Goal: Task Accomplishment & Management: Use online tool/utility

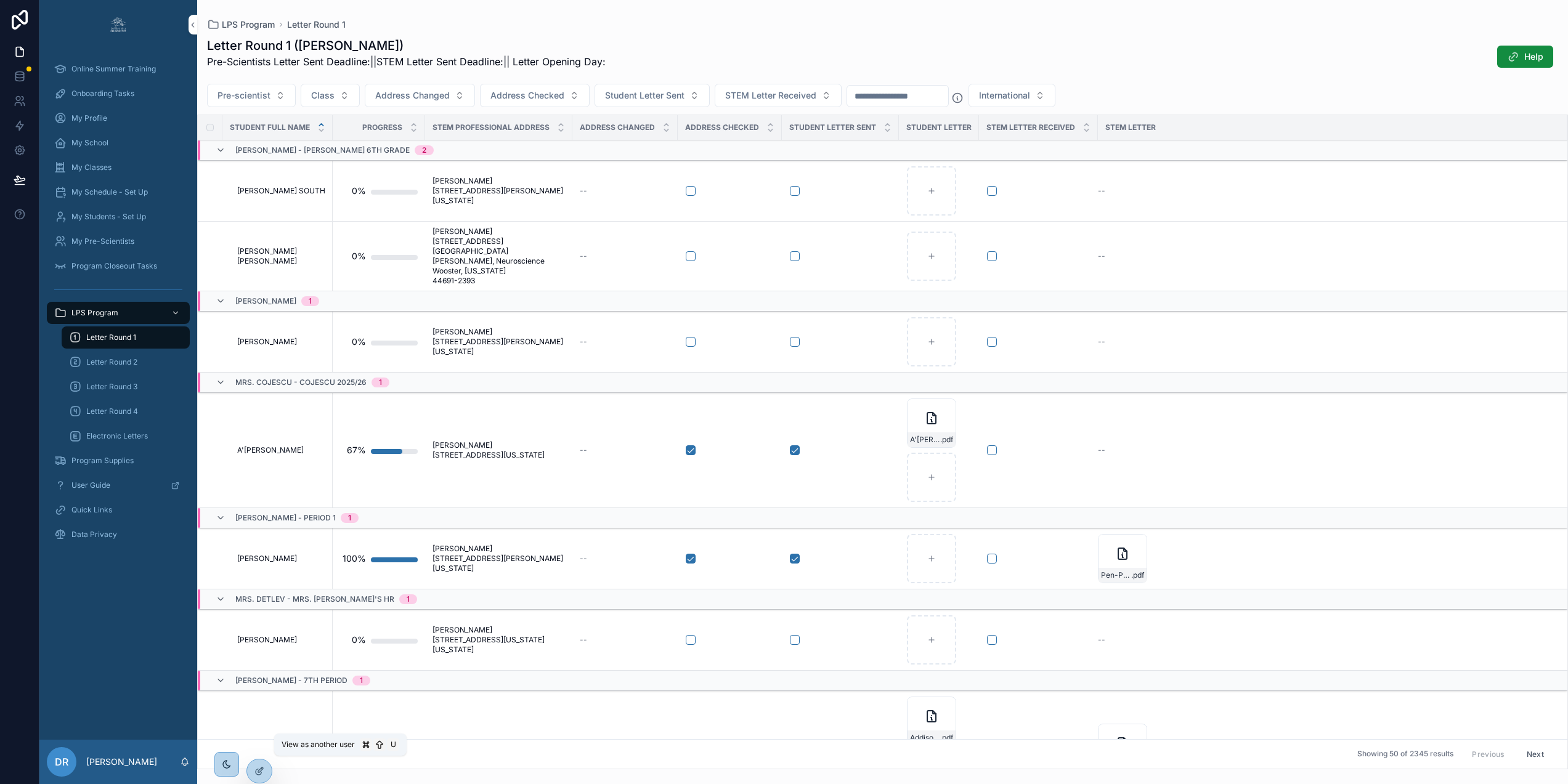
click at [0, 0] on icon at bounding box center [0, 0] width 0 height 0
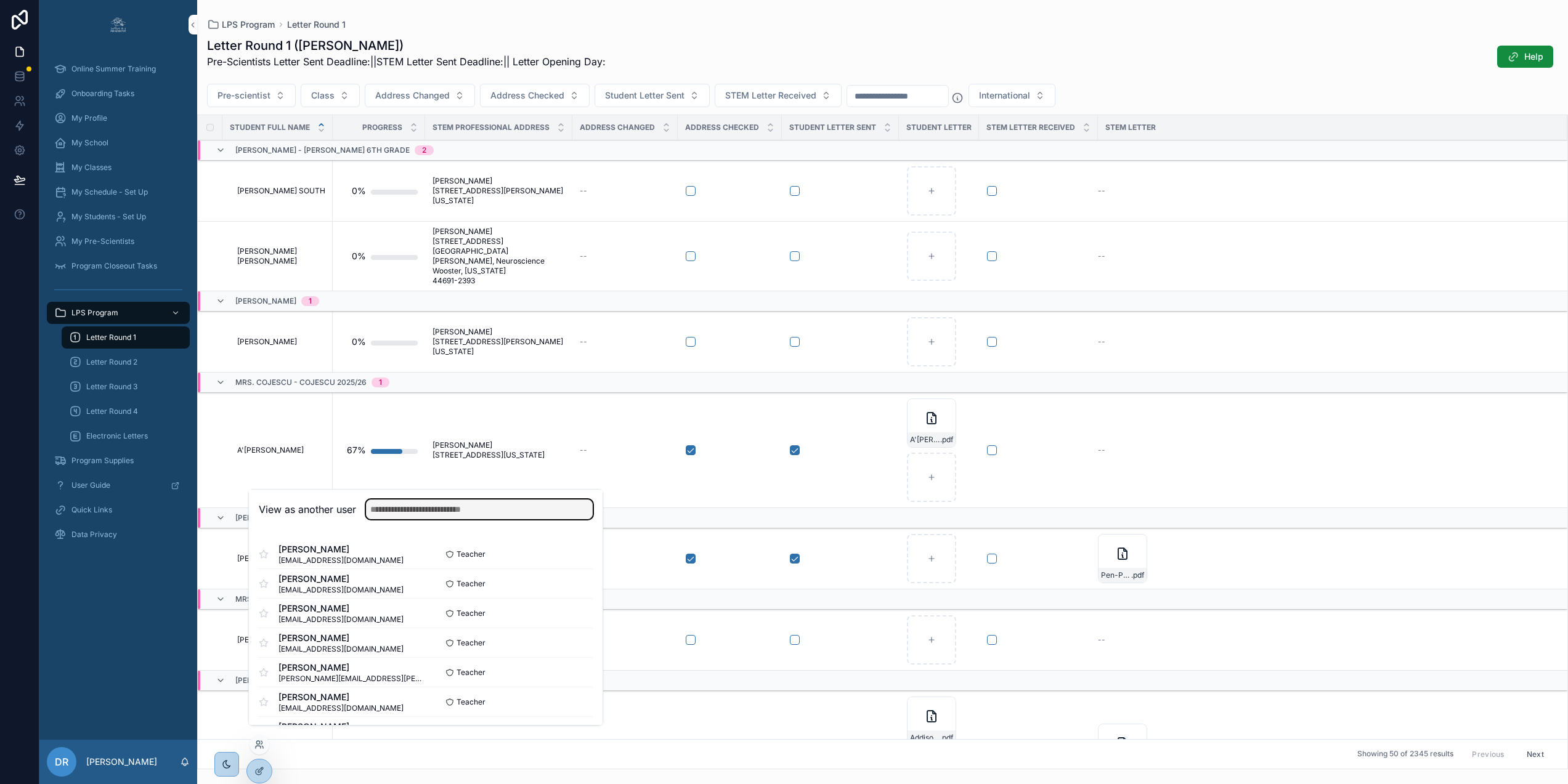
click at [410, 519] on input "text" at bounding box center [480, 509] width 227 height 19
paste input "**********"
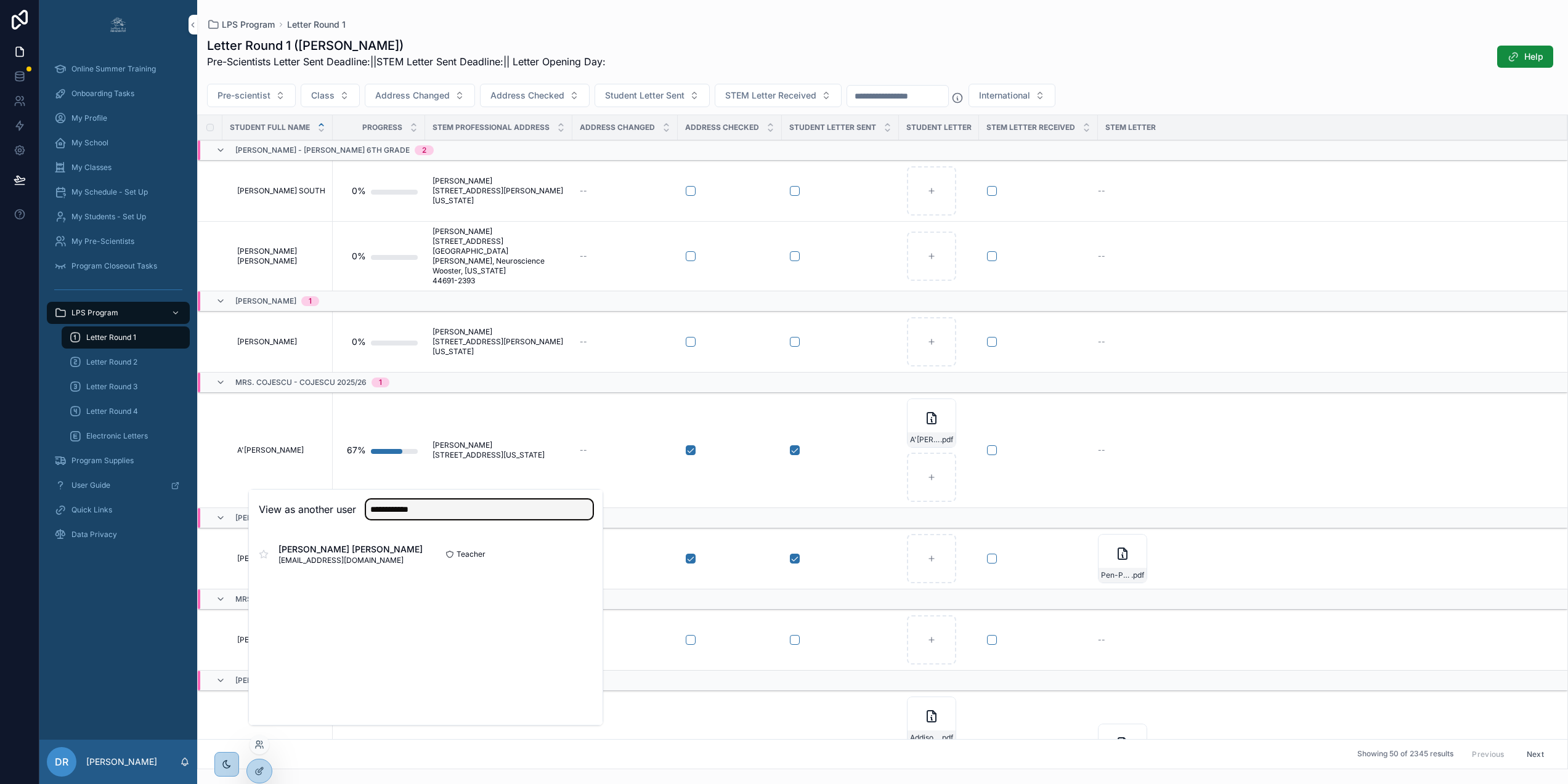
type input "**********"
click at [0, 0] on button "Select" at bounding box center [0, 0] width 0 height 0
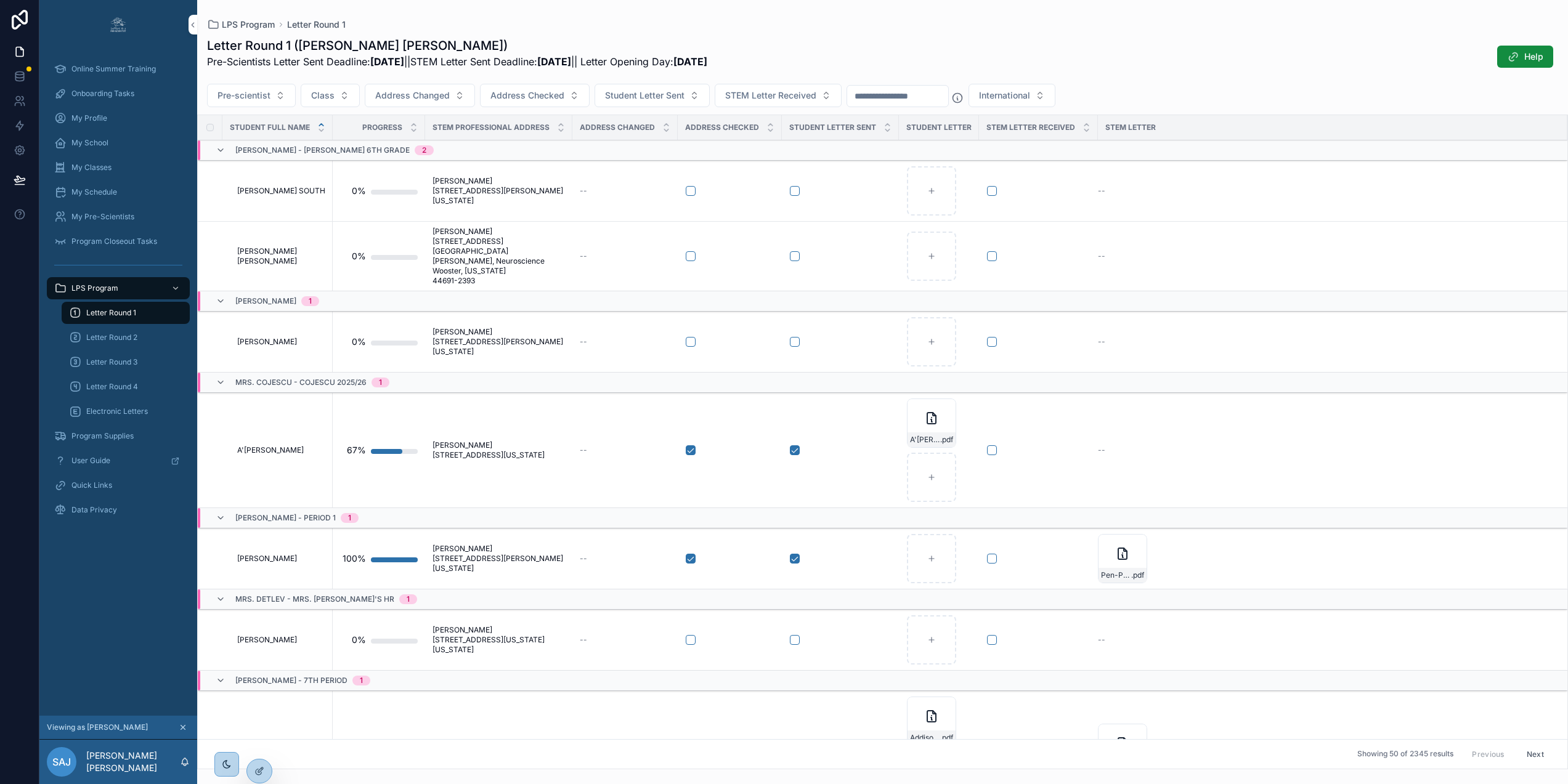
click at [98, 166] on span "My Classes" at bounding box center [92, 168] width 40 height 10
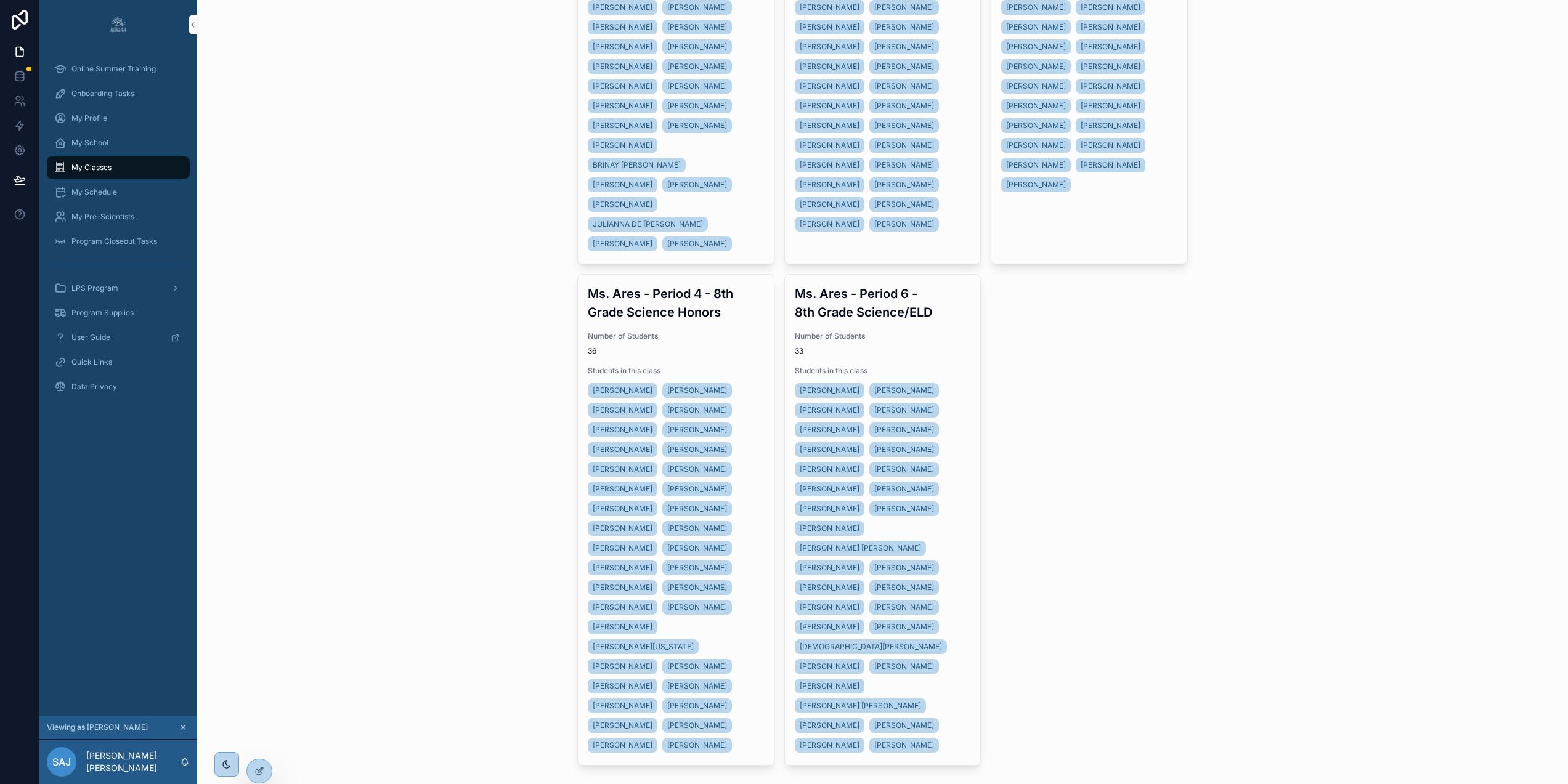
scroll to position [291, 0]
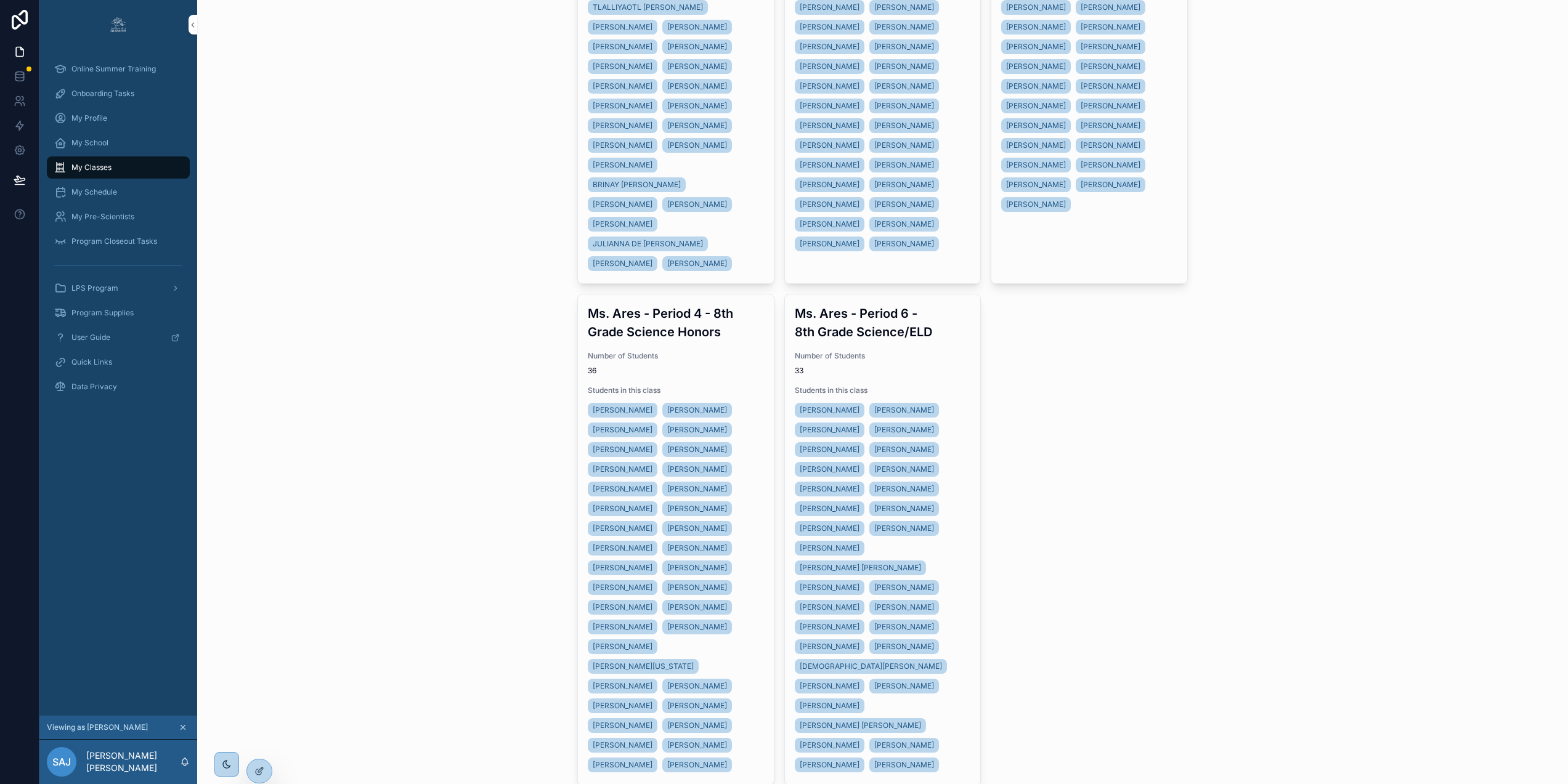
click at [869, 358] on span "Number of Students" at bounding box center [882, 356] width 176 height 10
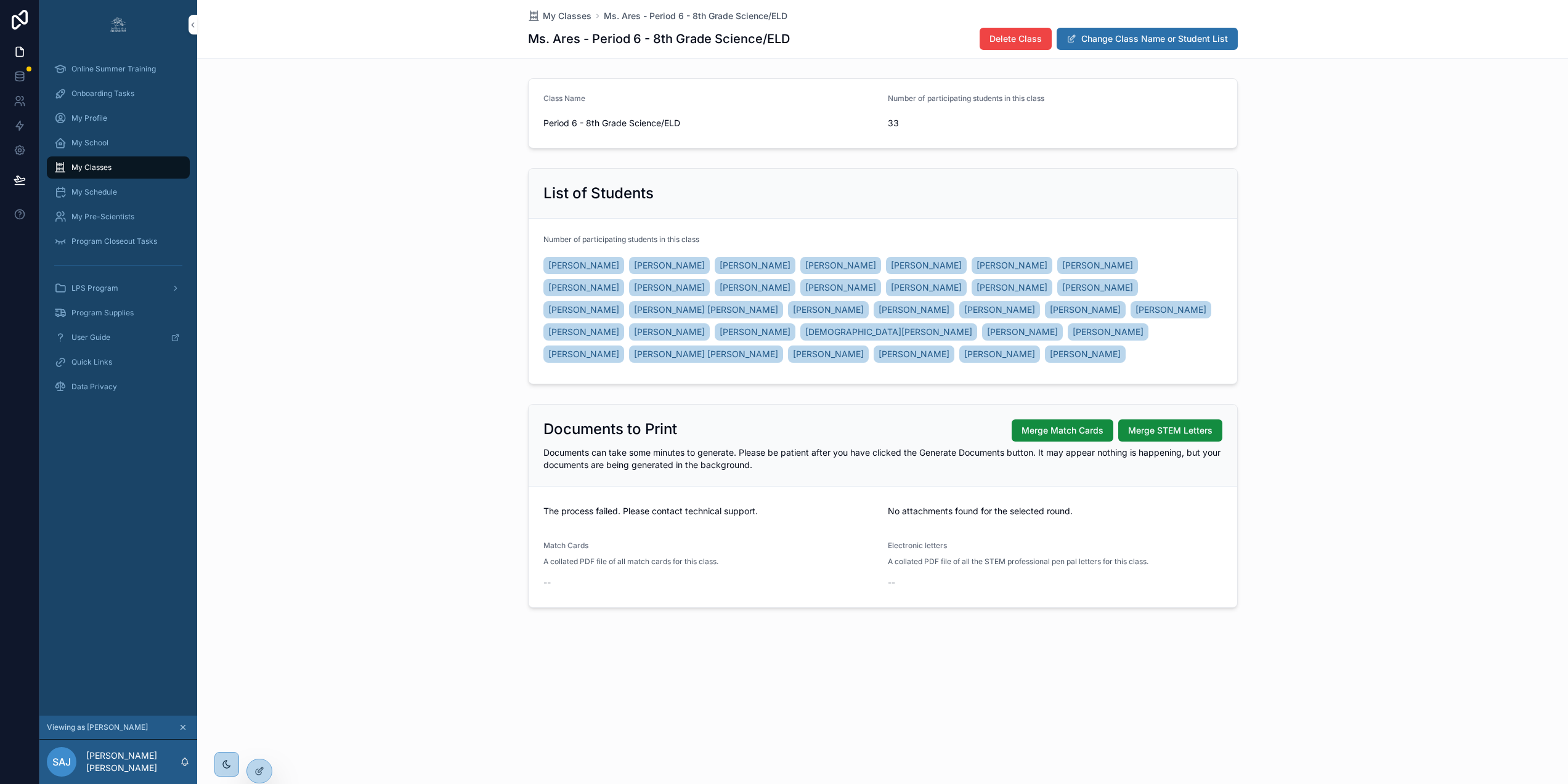
click at [1055, 437] on span "Merge Match Cards" at bounding box center [1063, 430] width 82 height 12
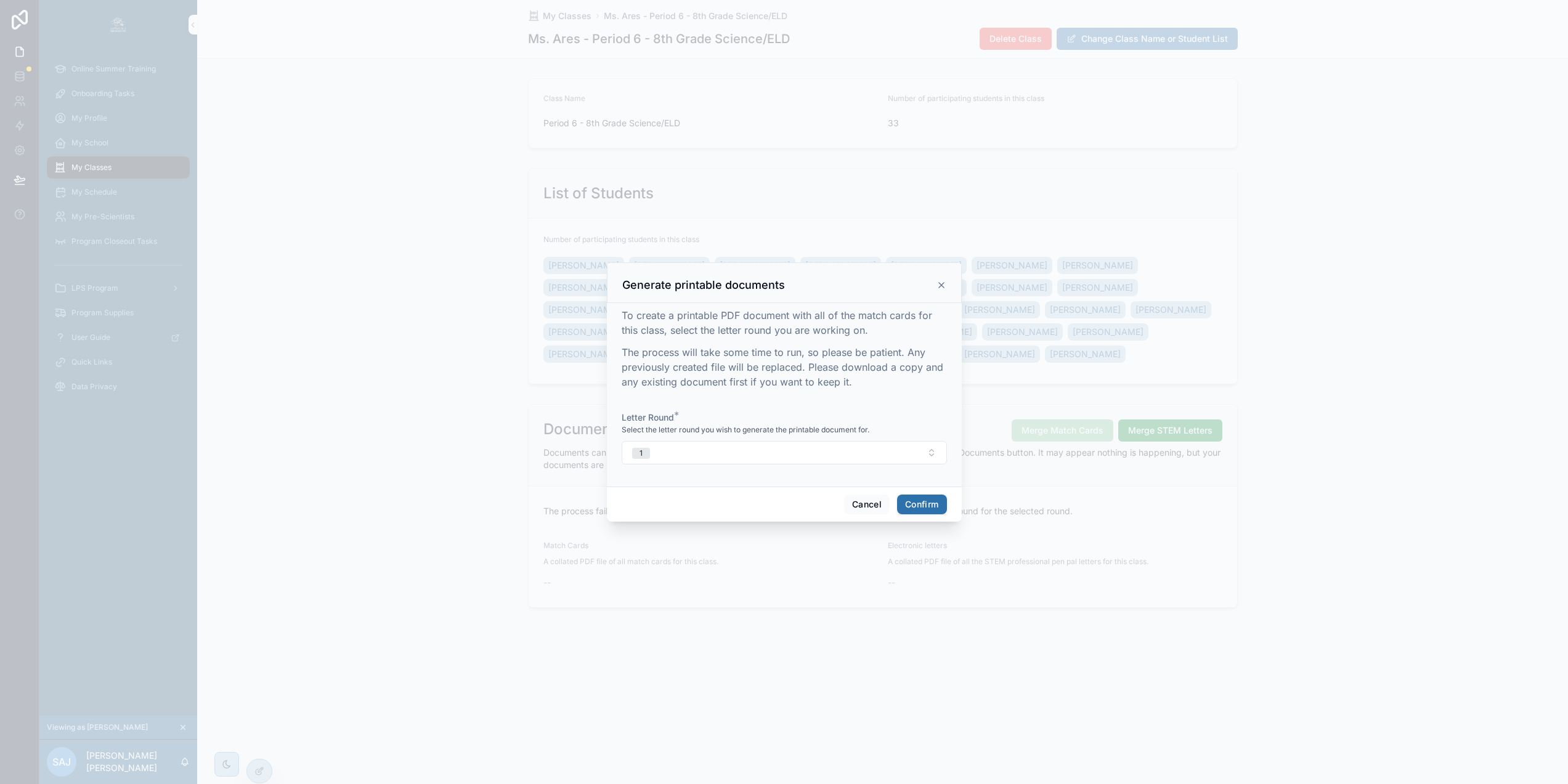
click at [927, 510] on button "Confirm" at bounding box center [921, 504] width 50 height 19
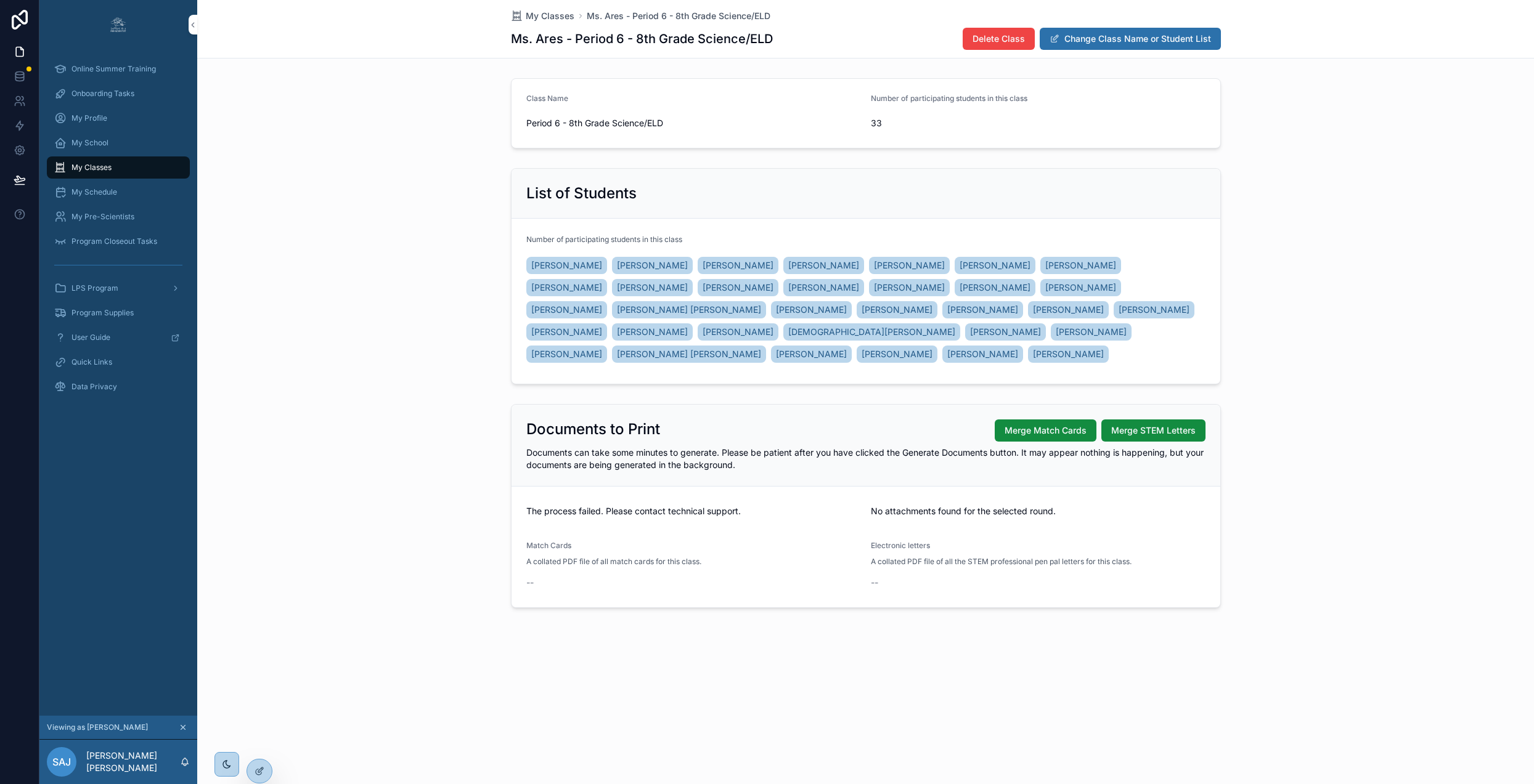
click at [1039, 437] on span "Merge Match Cards" at bounding box center [1046, 430] width 82 height 12
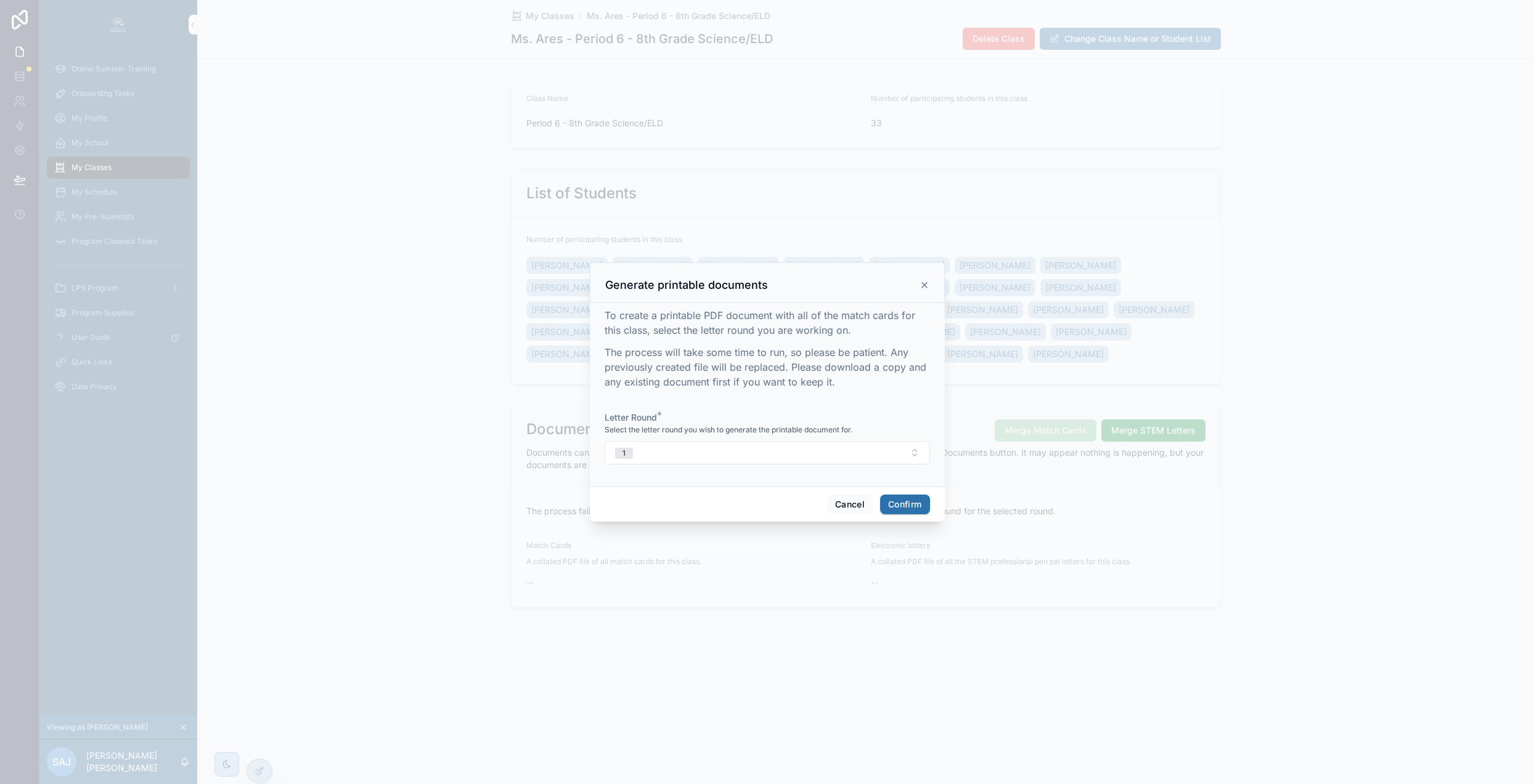
click at [922, 288] on icon at bounding box center [924, 285] width 5 height 5
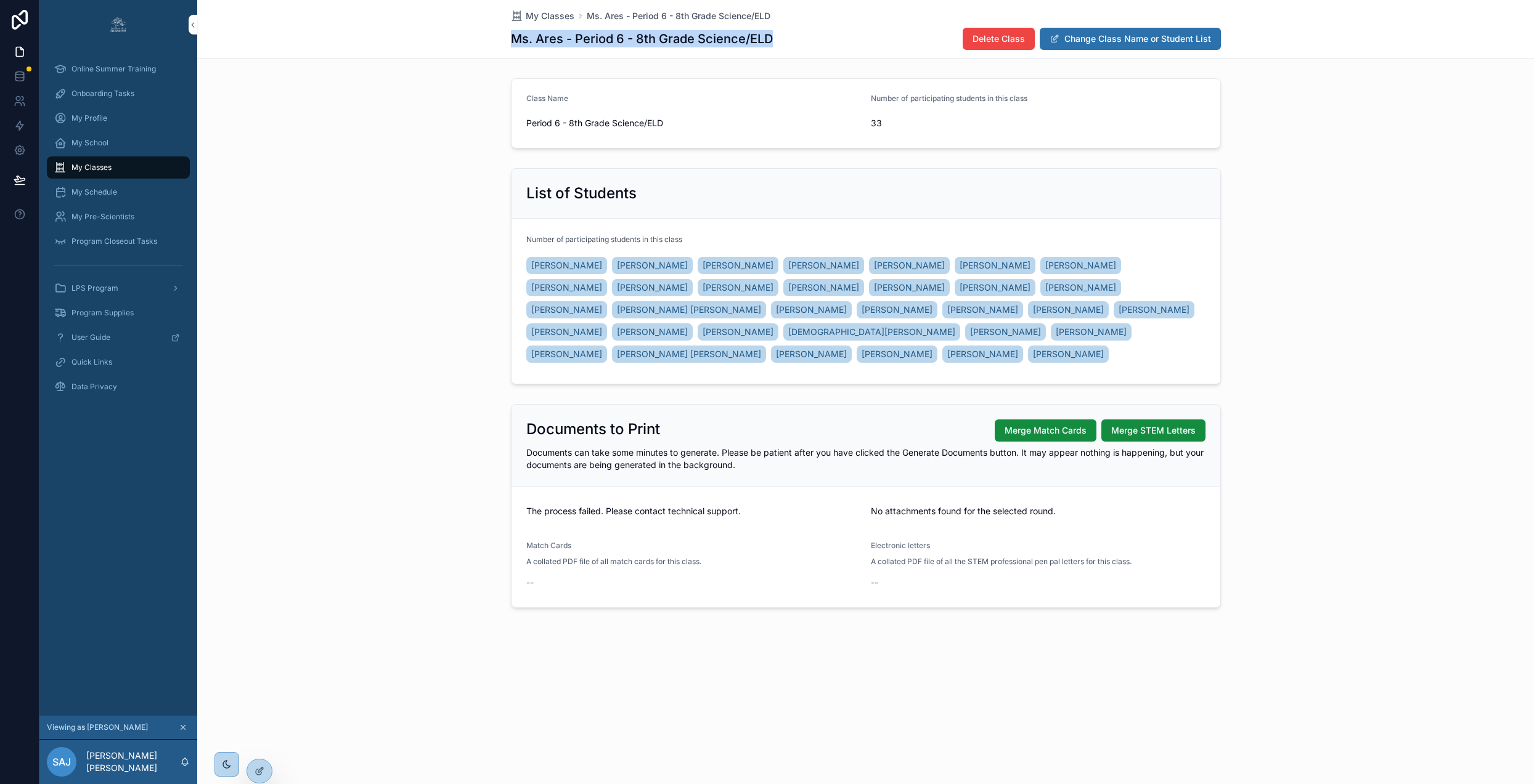
drag, startPoint x: 796, startPoint y: 39, endPoint x: 508, endPoint y: 32, distance: 288.1
click at [508, 32] on div "My Classes Ms. Ares - Period 6 - 8th Grade Science/ELD Ms. Ares - Period 6 - 8t…" at bounding box center [865, 29] width 1337 height 59
copy h1 "Ms. Ares - Period 6 - 8th Grade Science/ELD"
